Goal: Task Accomplishment & Management: Manage account settings

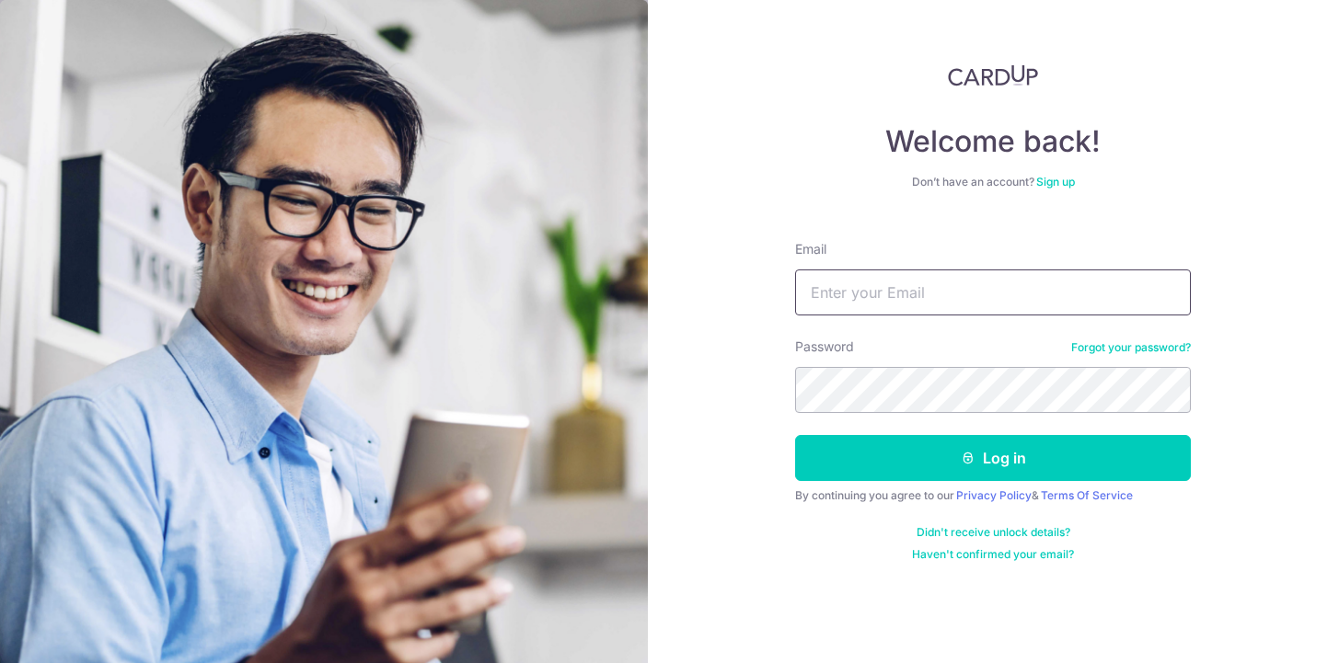
click at [1088, 299] on input "Email" at bounding box center [993, 293] width 396 height 46
type input "[EMAIL_ADDRESS][DOMAIN_NAME]"
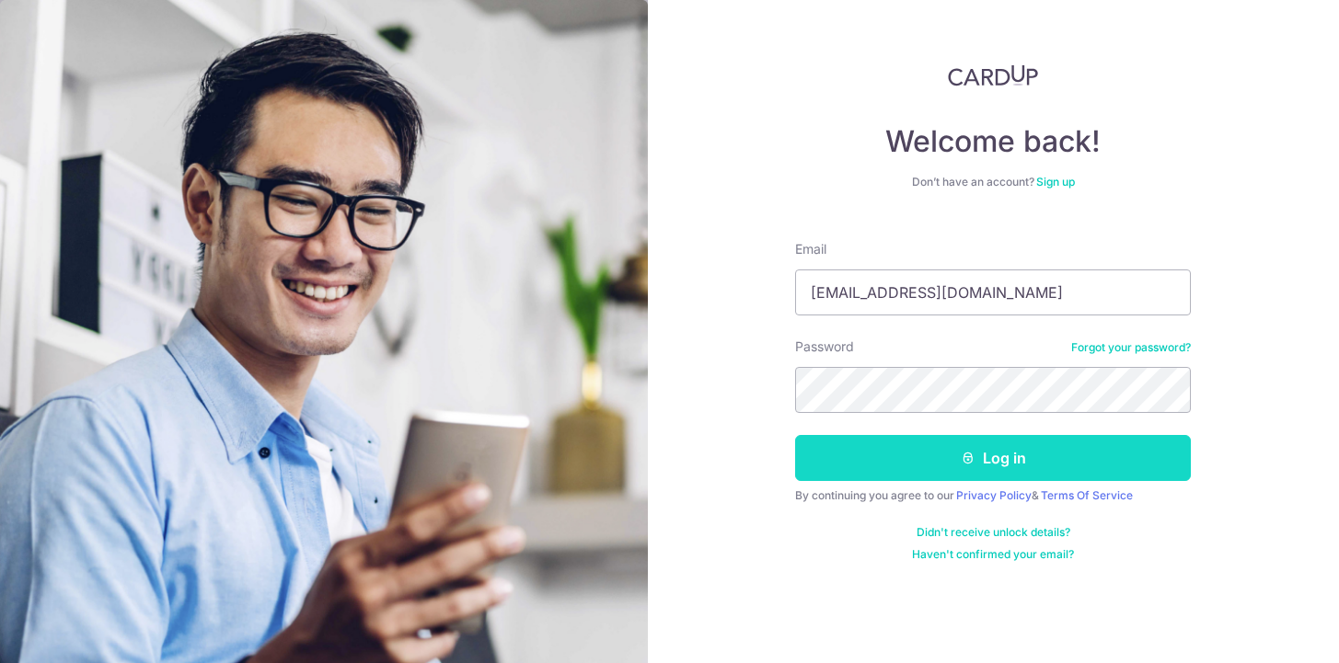
click at [1006, 462] on button "Log in" at bounding box center [993, 458] width 396 height 46
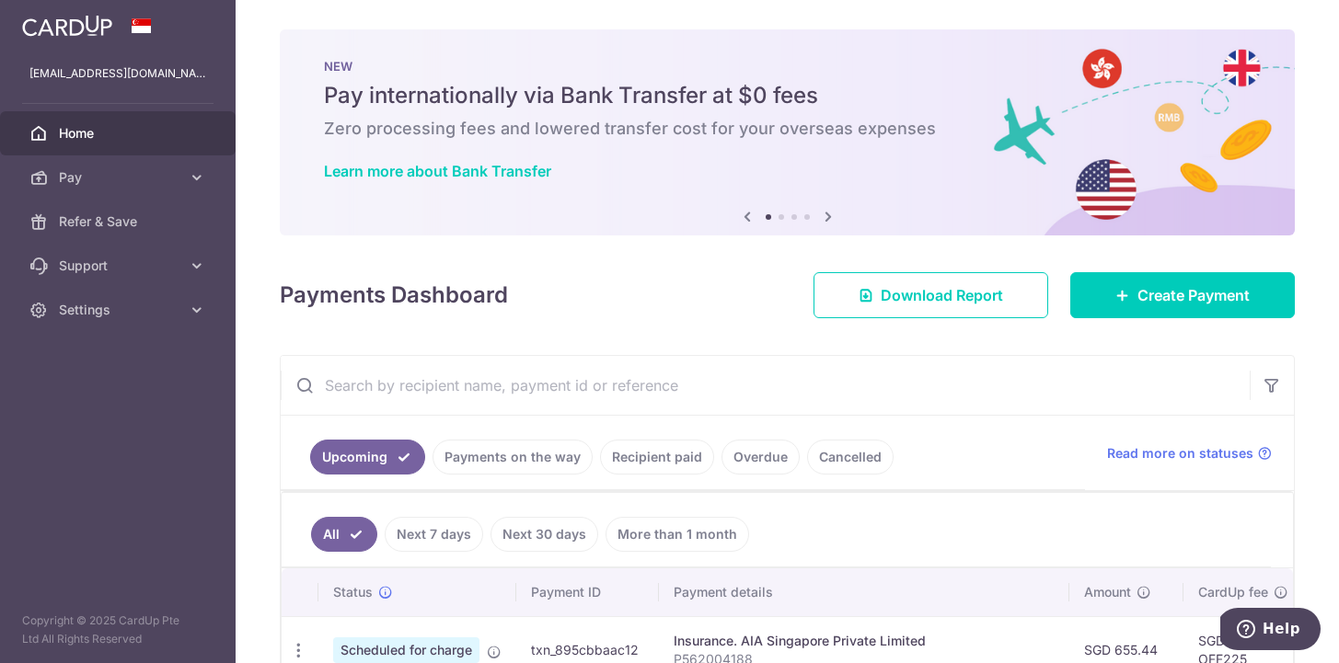
click at [77, 27] on img at bounding box center [67, 26] width 90 height 22
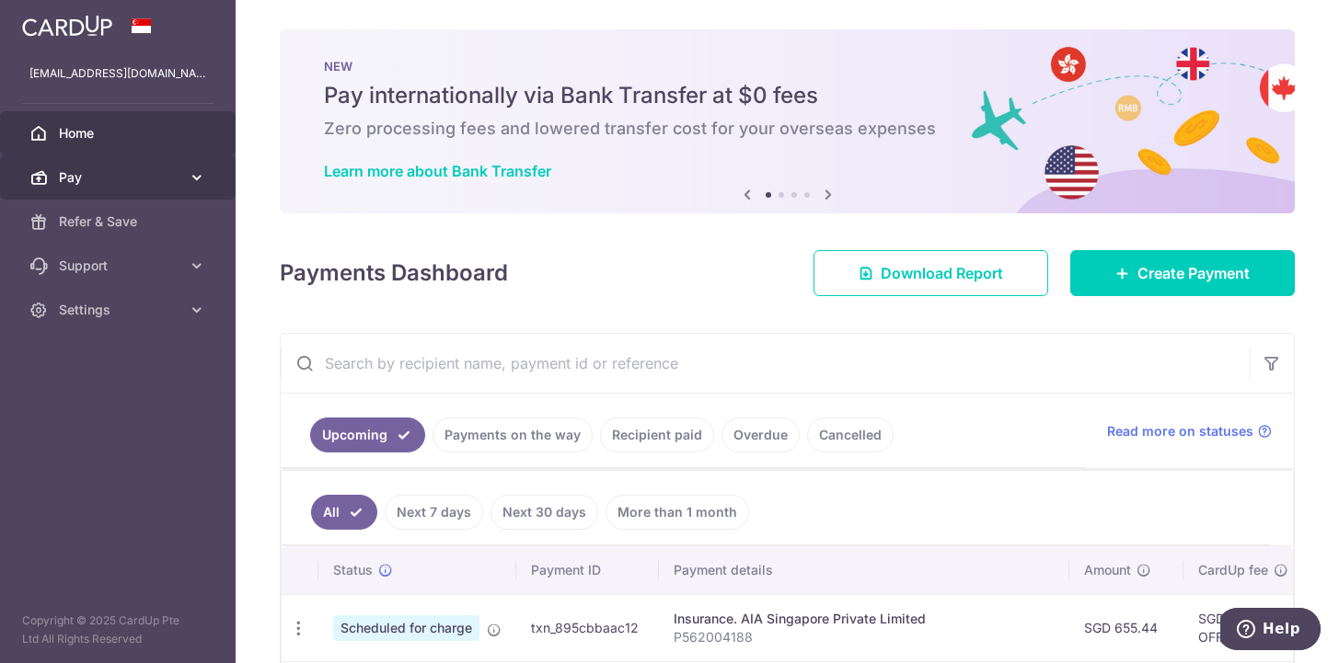
click at [180, 182] on link "Pay" at bounding box center [118, 178] width 236 height 44
